Goal: Check status: Check status

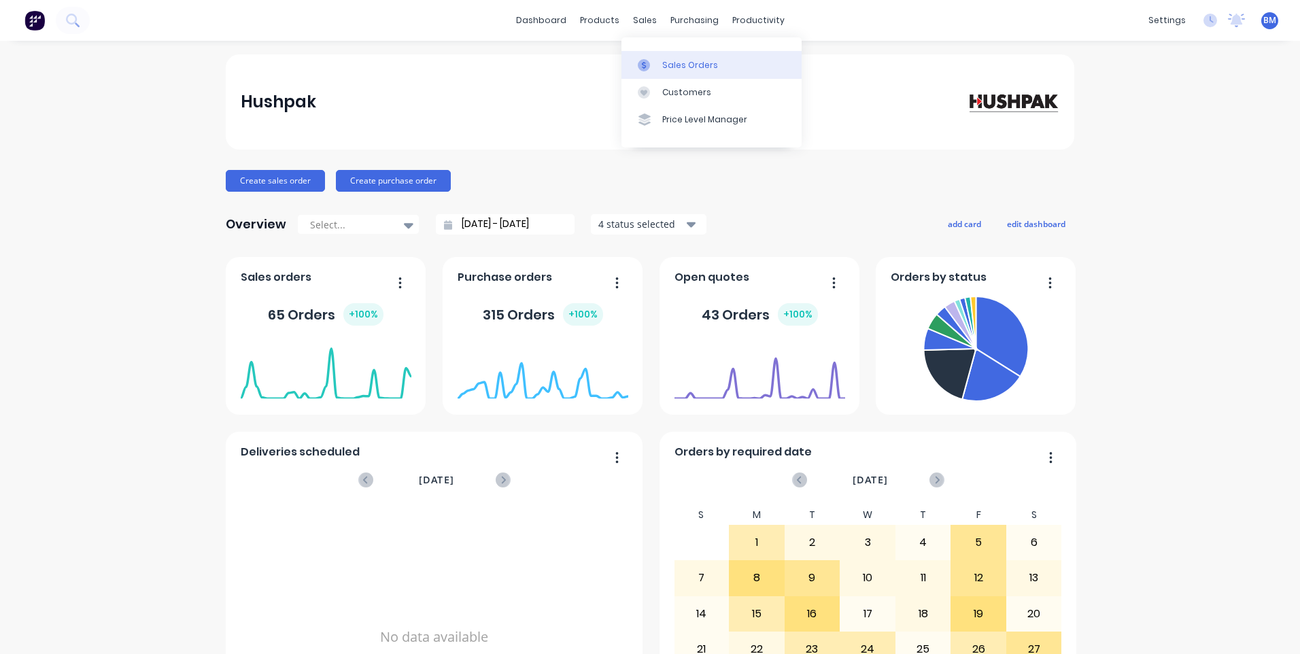
click at [657, 65] on div at bounding box center [648, 65] width 20 height 12
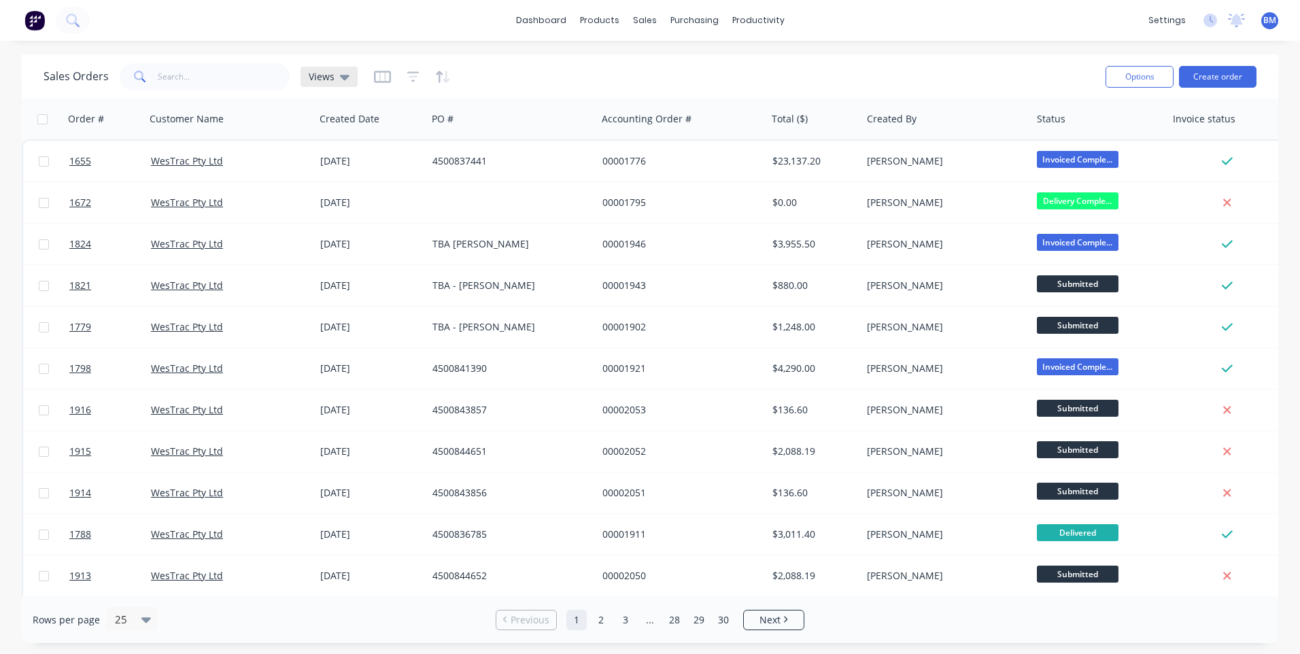
click at [329, 72] on span "Views" at bounding box center [322, 76] width 26 height 14
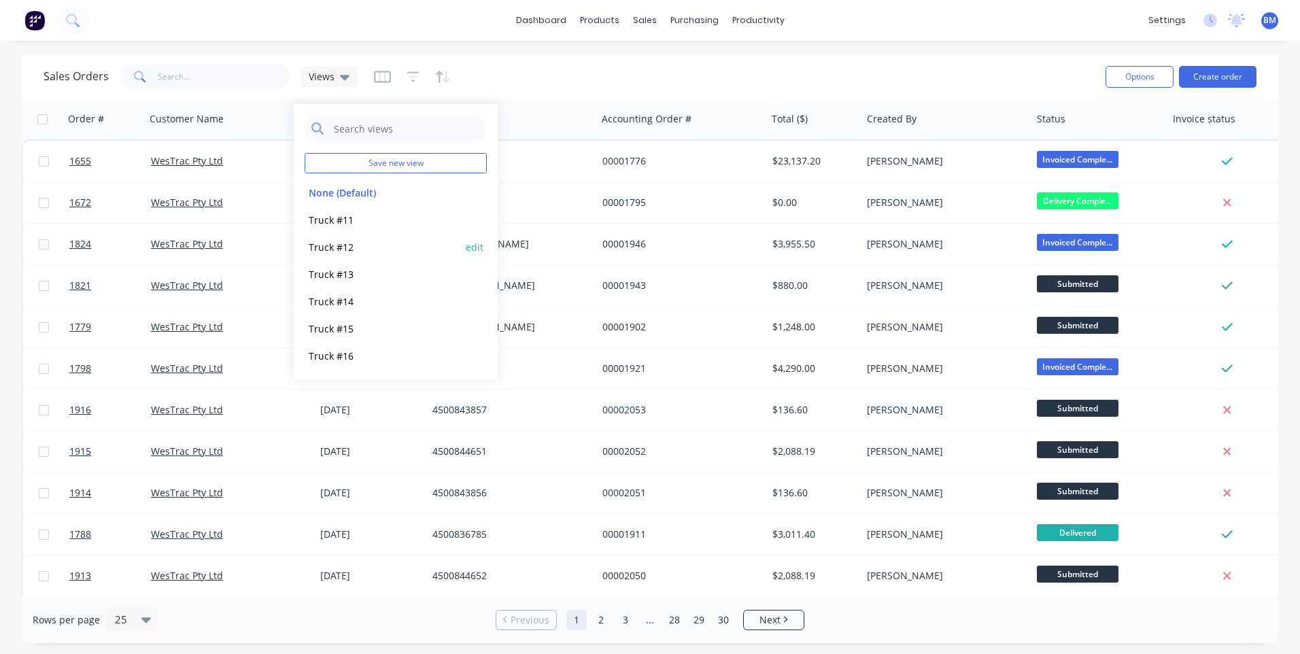
click at [346, 245] on button "Truck #12" at bounding box center [382, 247] width 155 height 16
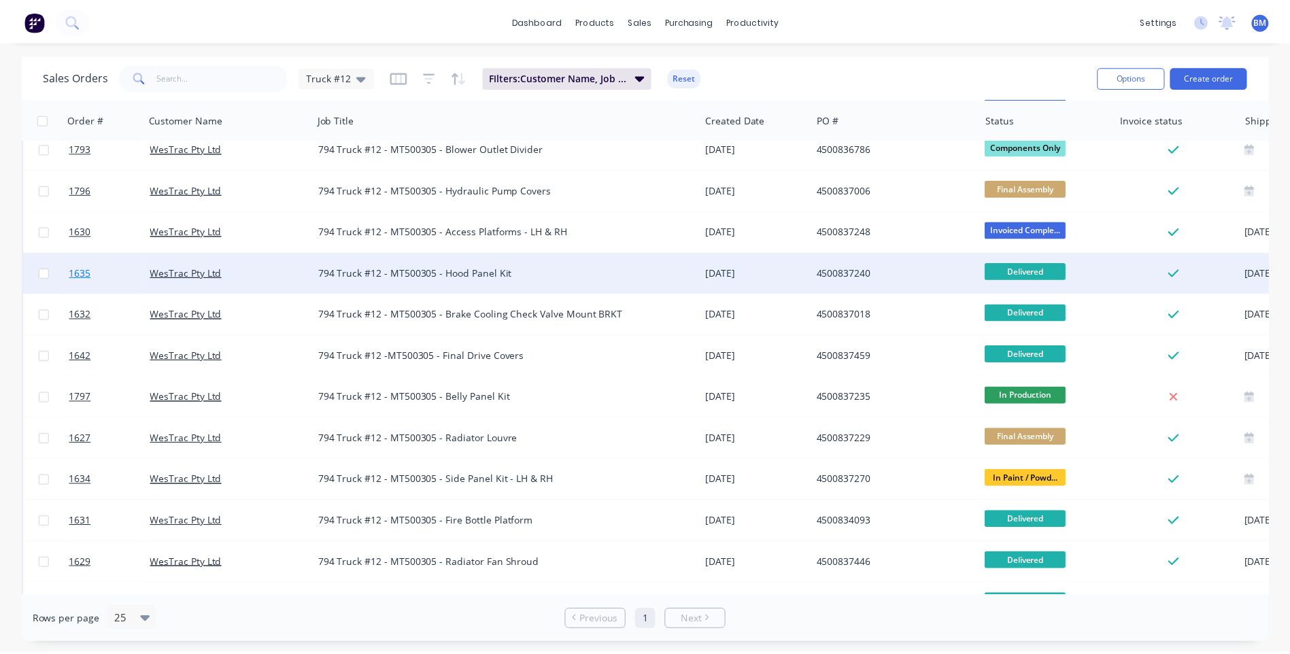
scroll to position [111, 0]
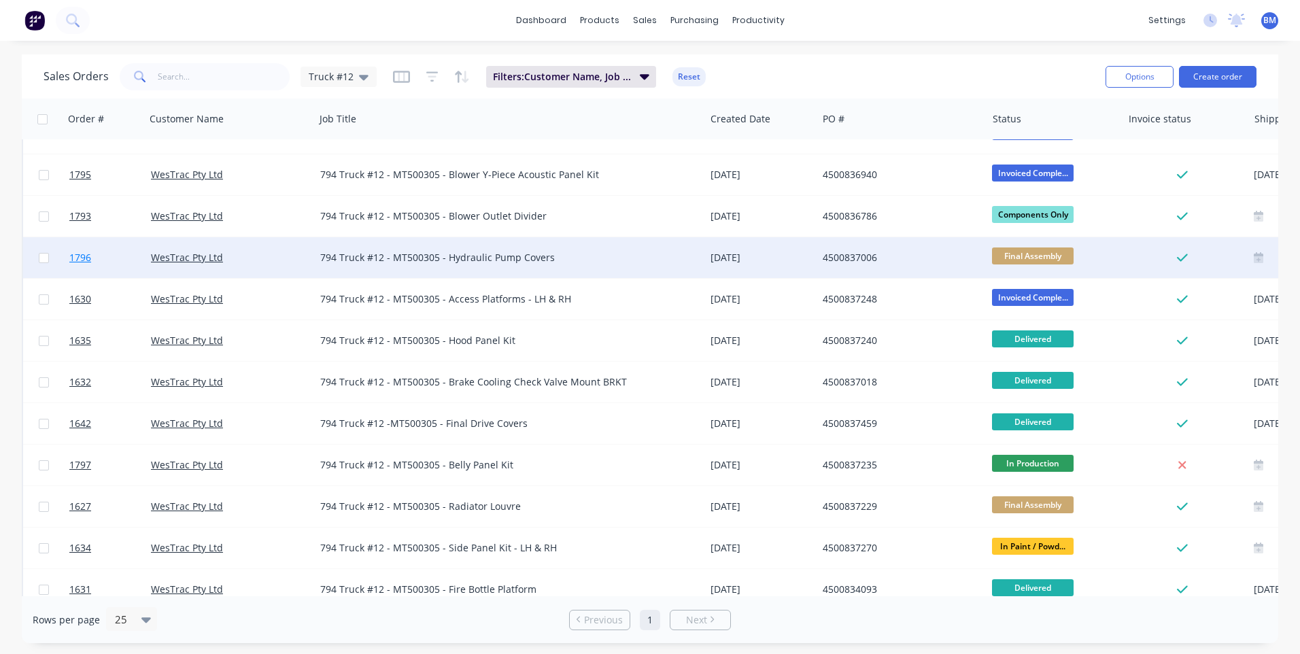
click at [86, 260] on span "1796" at bounding box center [80, 258] width 22 height 14
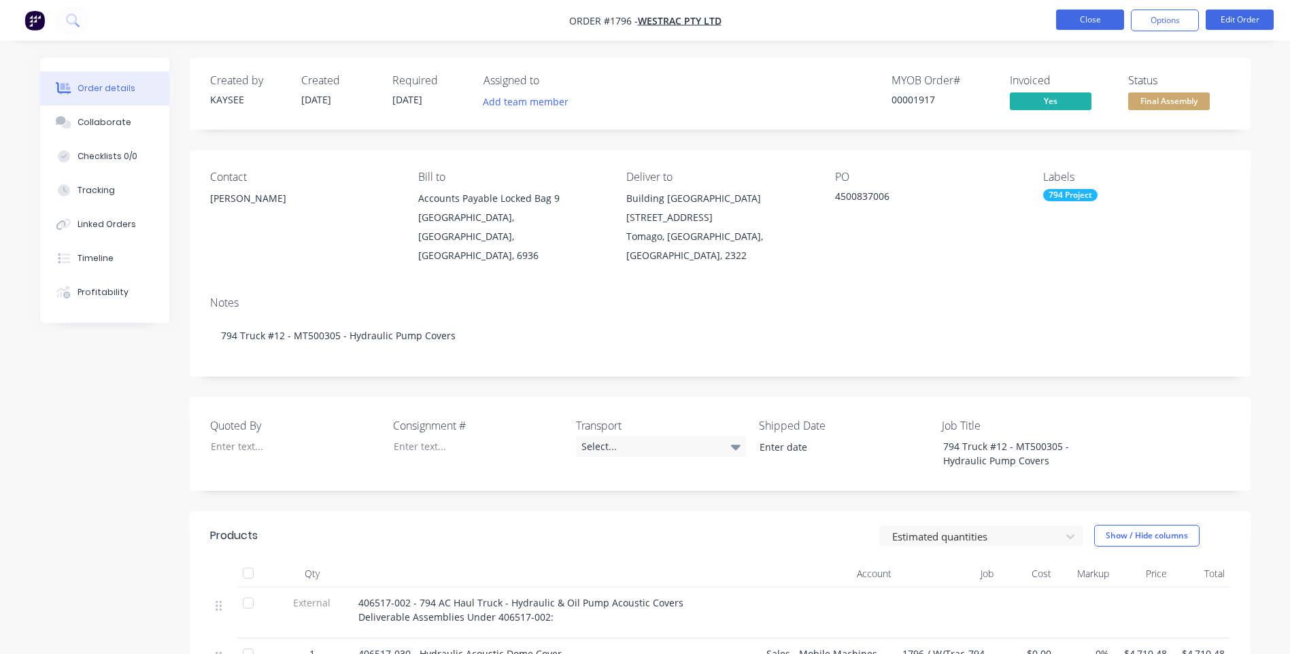
click at [1082, 20] on button "Close" at bounding box center [1090, 20] width 68 height 20
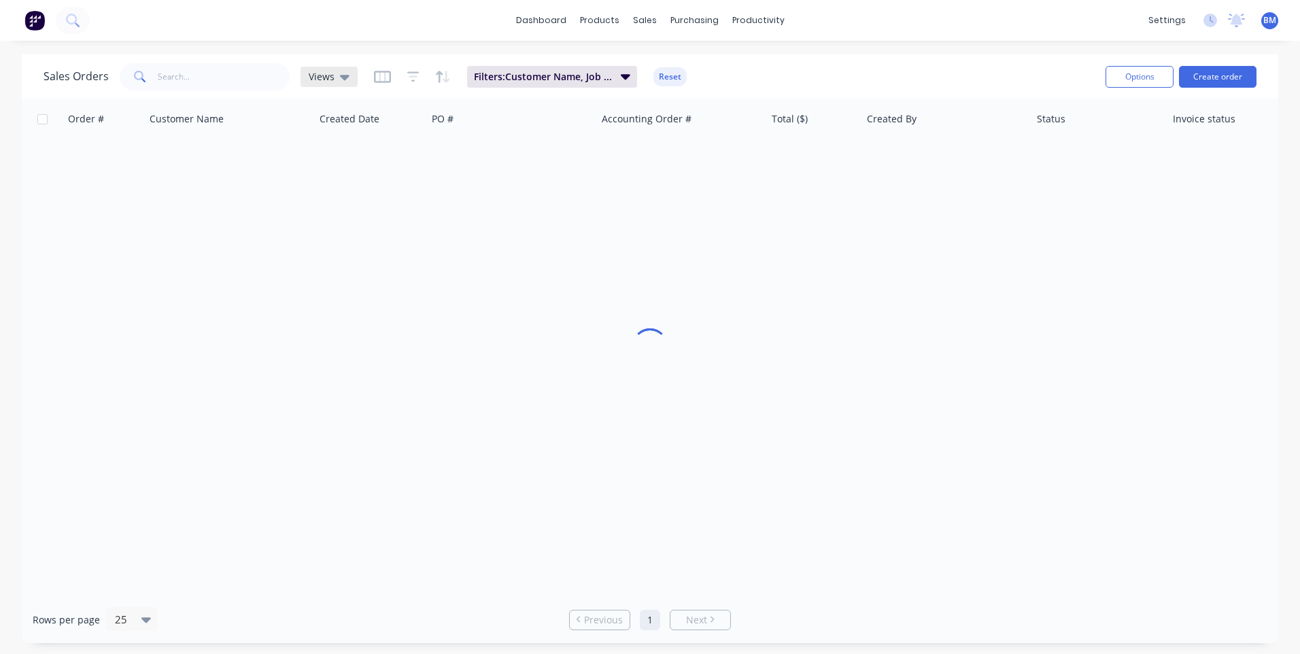
click at [348, 72] on div "Views" at bounding box center [329, 77] width 57 height 20
click at [349, 239] on button "Truck #12" at bounding box center [382, 247] width 155 height 16
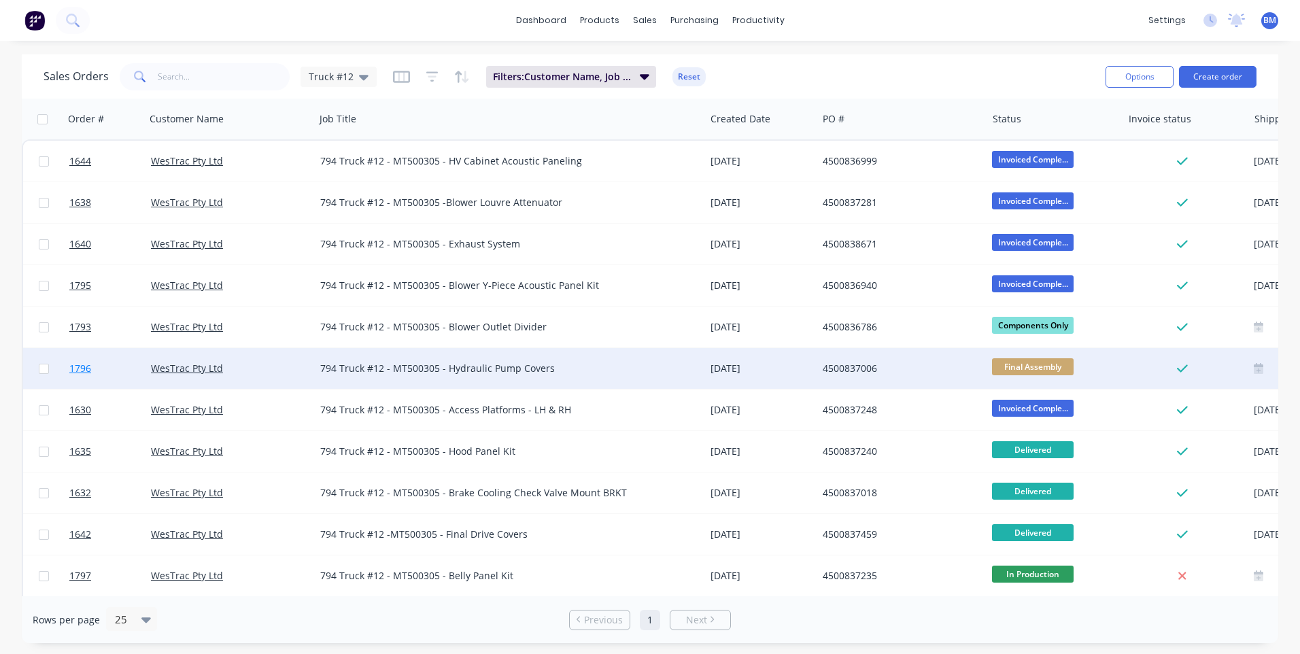
click at [83, 370] on span "1796" at bounding box center [80, 369] width 22 height 14
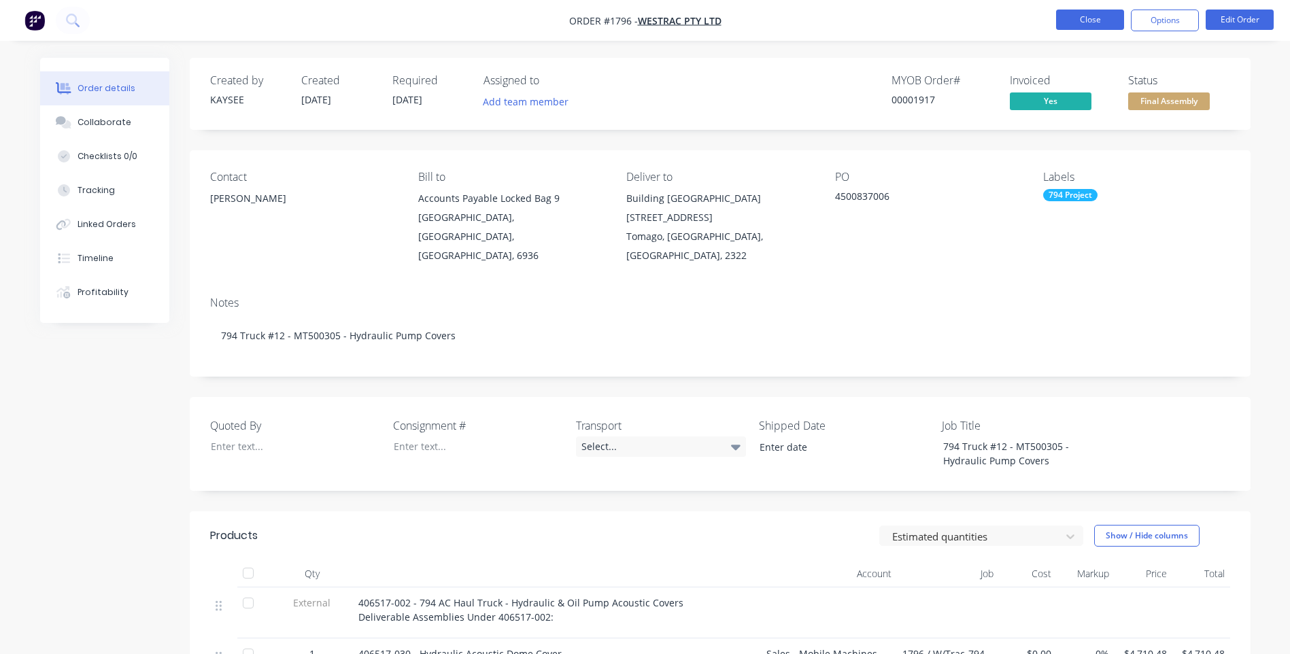
click at [1088, 20] on button "Close" at bounding box center [1090, 20] width 68 height 20
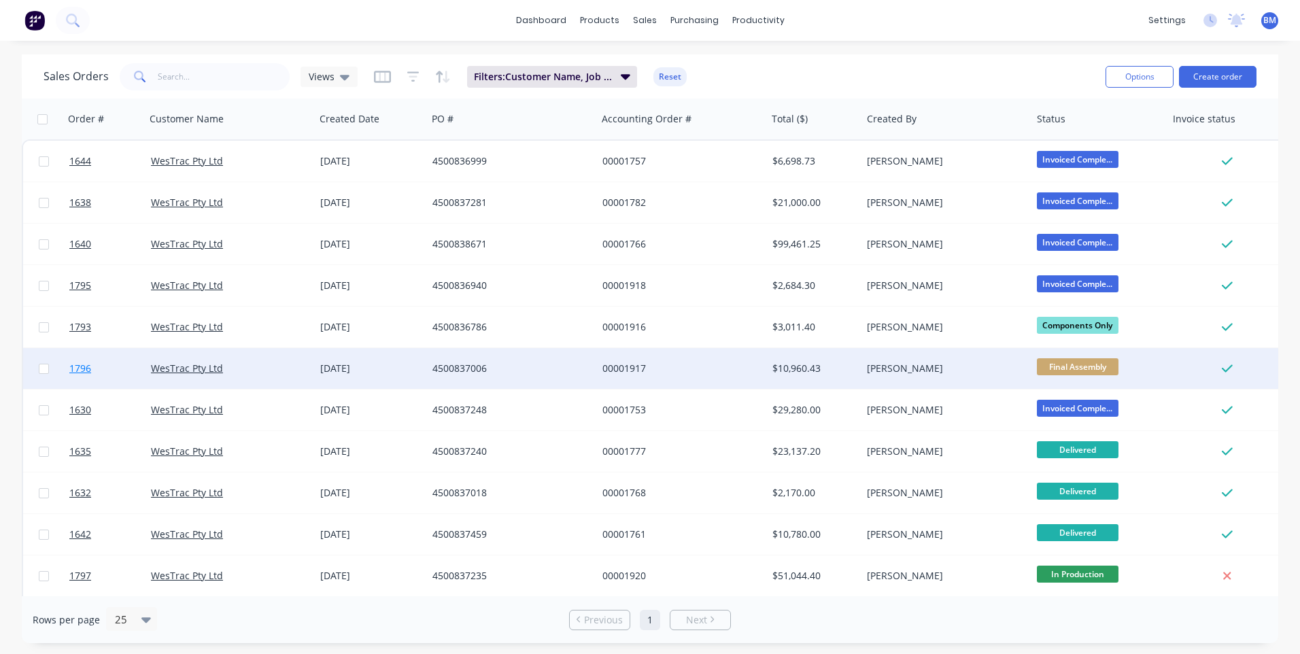
click at [75, 366] on span "1796" at bounding box center [80, 369] width 22 height 14
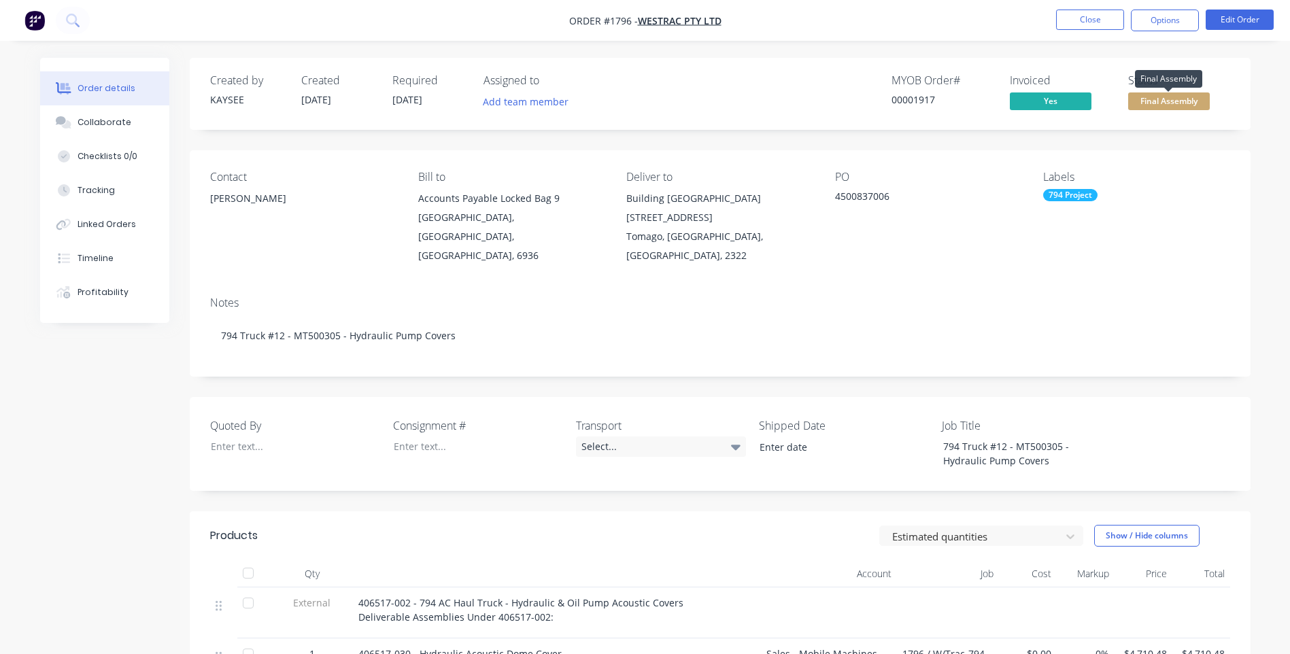
click at [1162, 101] on span "Final Assembly" at bounding box center [1169, 100] width 82 height 17
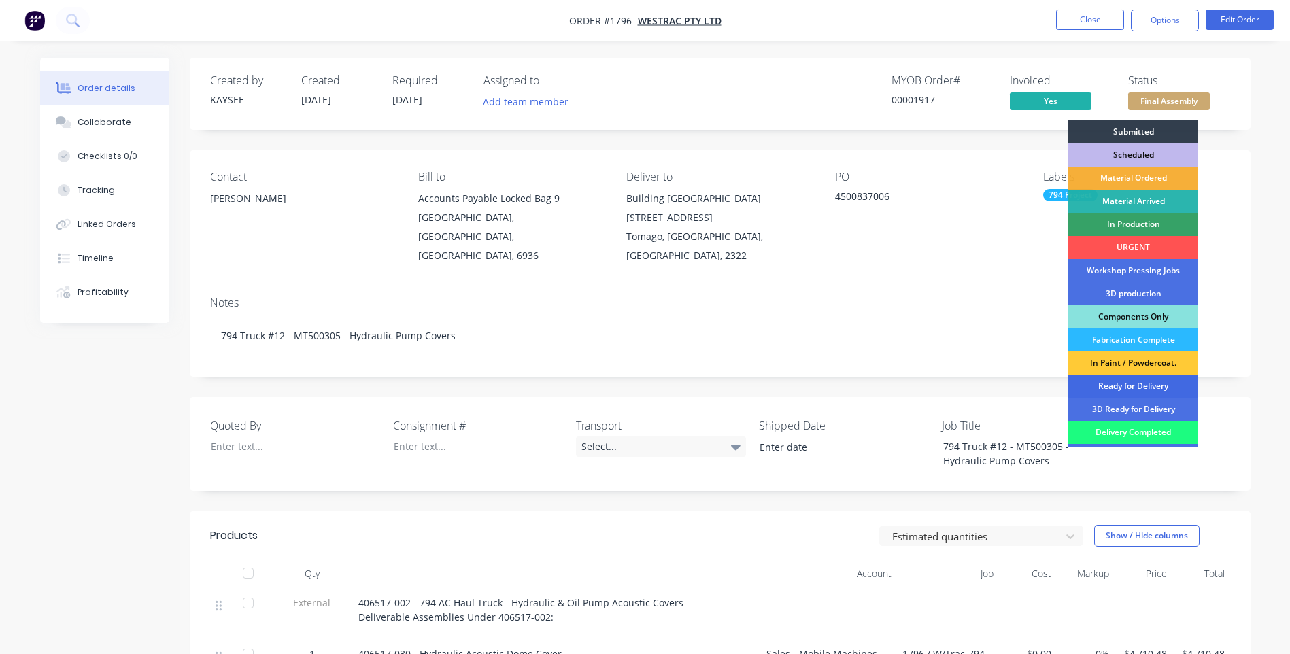
click at [1135, 382] on div "Ready for Delivery" at bounding box center [1133, 386] width 130 height 23
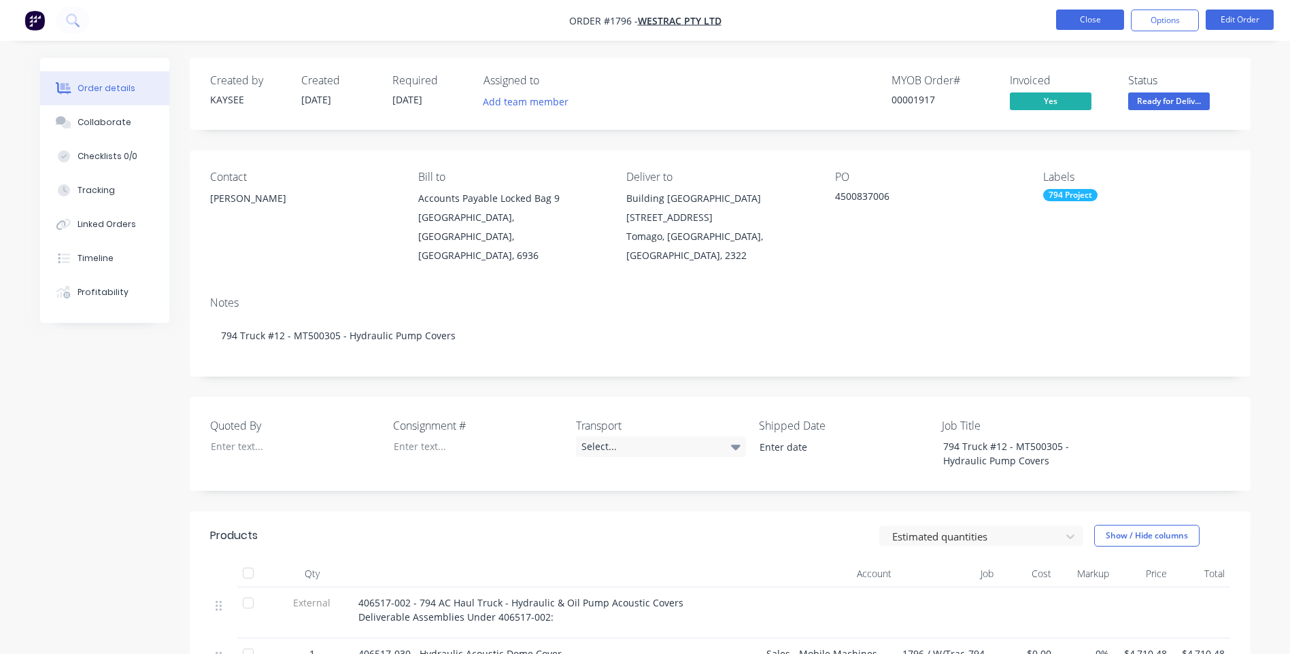
click at [1091, 12] on button "Close" at bounding box center [1090, 20] width 68 height 20
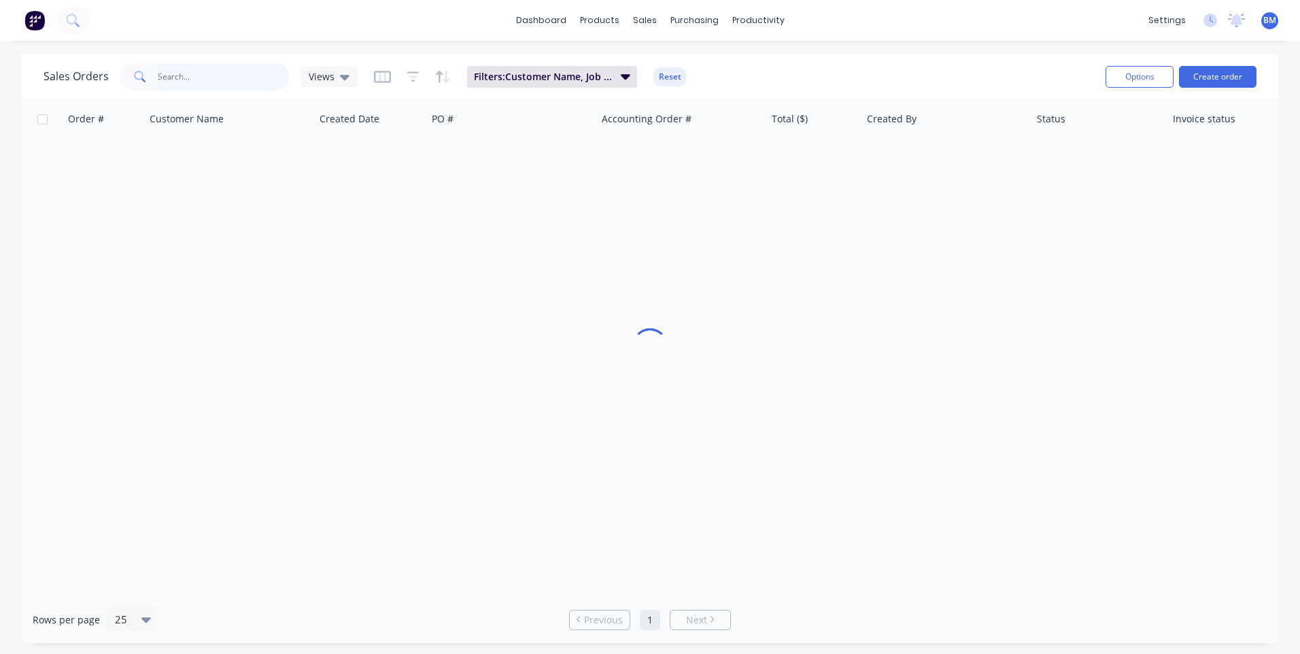
click at [200, 76] on input "text" at bounding box center [224, 76] width 133 height 27
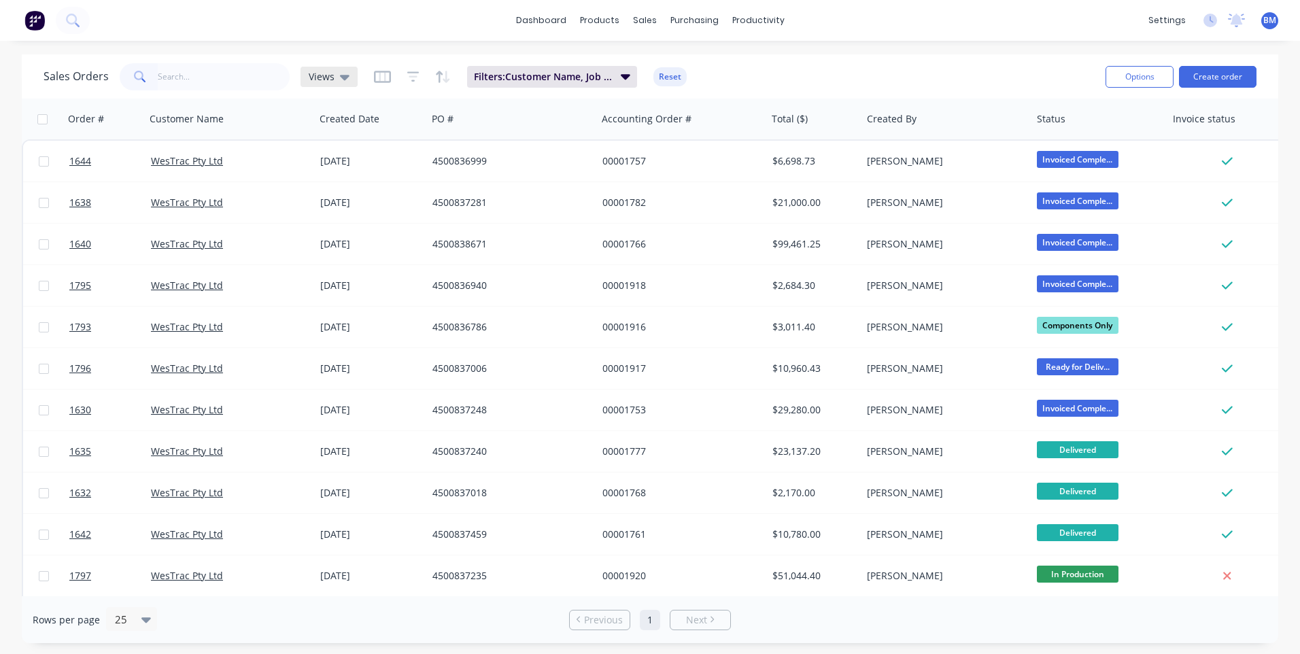
click at [341, 73] on icon at bounding box center [345, 76] width 10 height 15
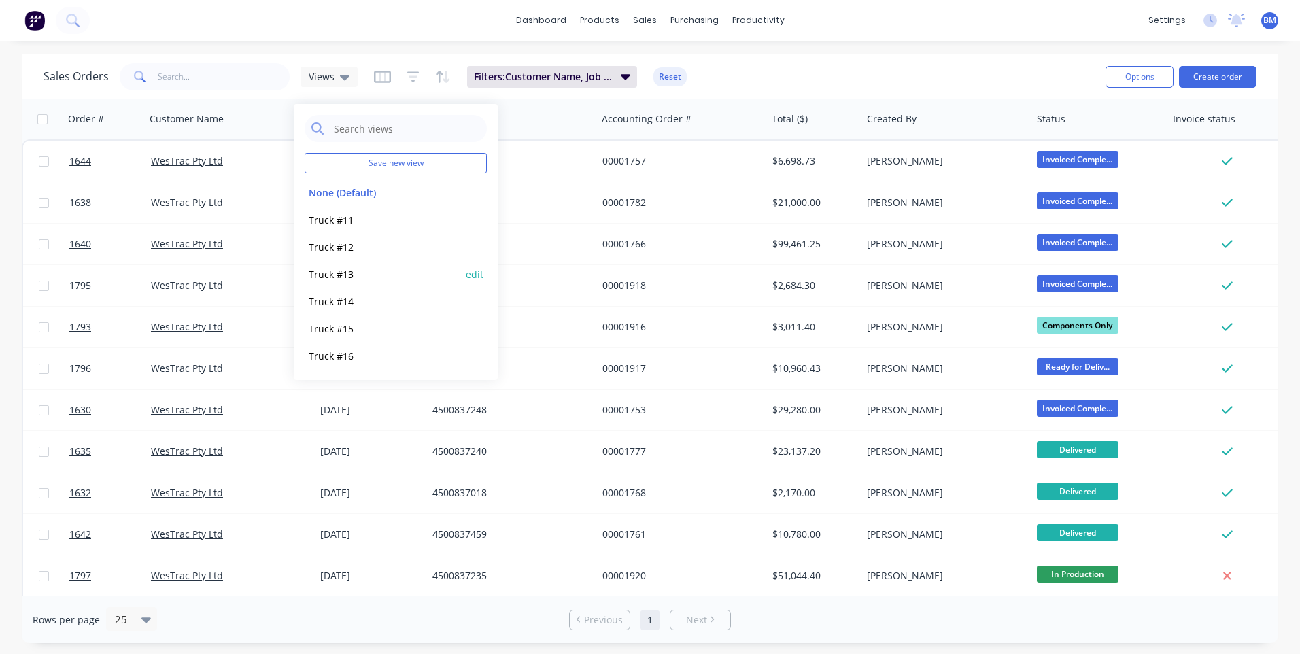
click at [331, 271] on button "Truck #13" at bounding box center [382, 275] width 155 height 16
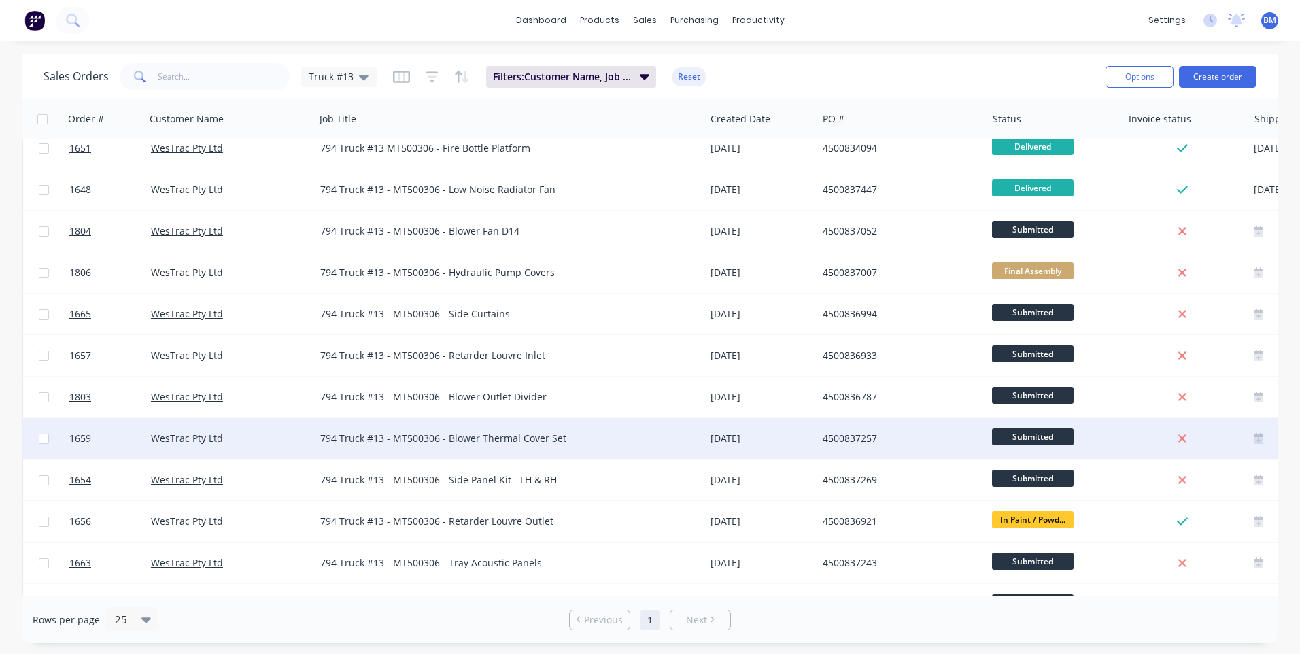
scroll to position [544, 0]
